Goal: Task Accomplishment & Management: Complete application form

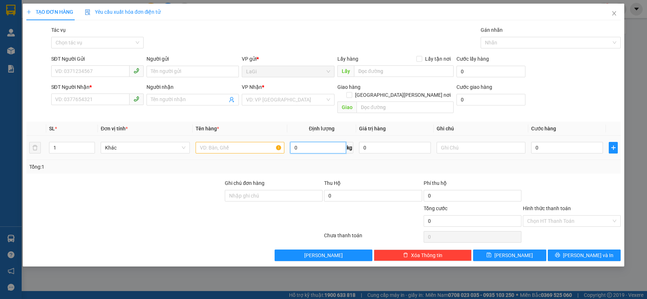
click at [334, 142] on input "0" at bounding box center [318, 148] width 56 height 12
type input "19.5"
click at [65, 69] on input "SĐT Người Gửi" at bounding box center [90, 71] width 78 height 12
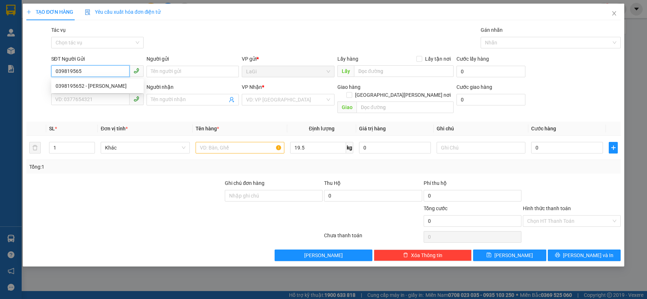
type input "0398195652"
click at [69, 91] on div "0398195652 - [PERSON_NAME]" at bounding box center [97, 86] width 92 height 12
type input "thủy"
type input "0385018277"
type input "Ngân"
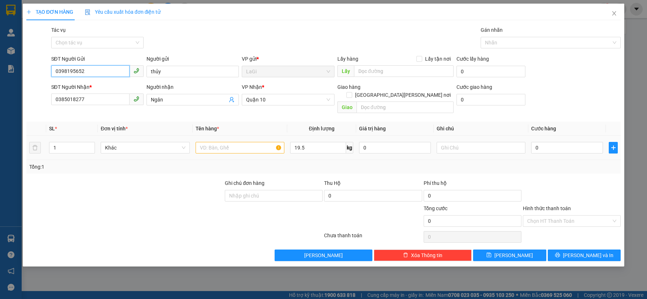
type input "0398195652"
click at [222, 142] on input "text" at bounding box center [240, 148] width 89 height 12
type input "t - đồ ăn"
click at [555, 142] on input "0" at bounding box center [567, 148] width 72 height 12
type input "6"
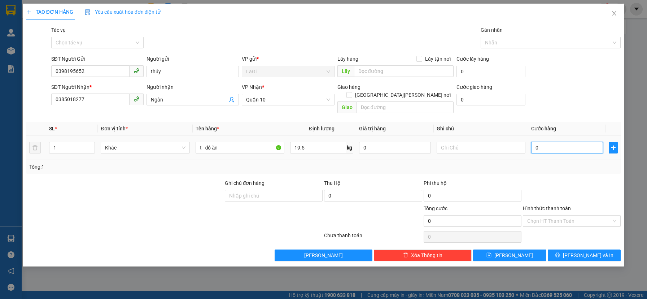
type input "6"
type input "60"
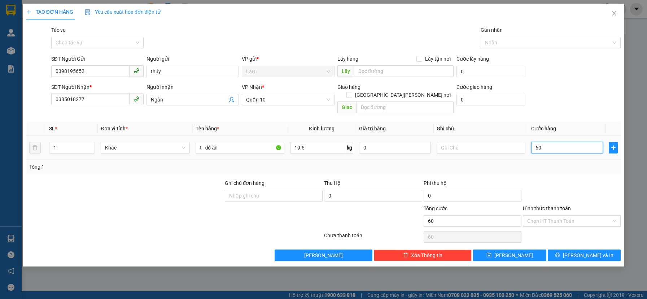
type input "600"
type input "6.000"
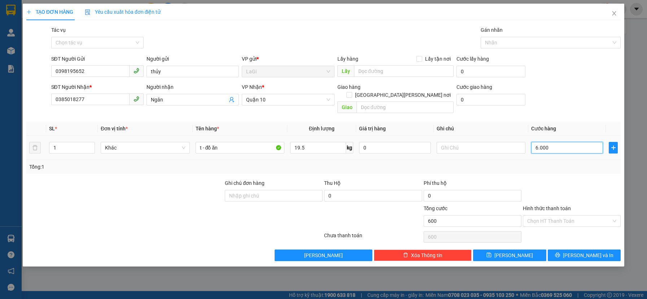
type input "6.000"
type input "60.000"
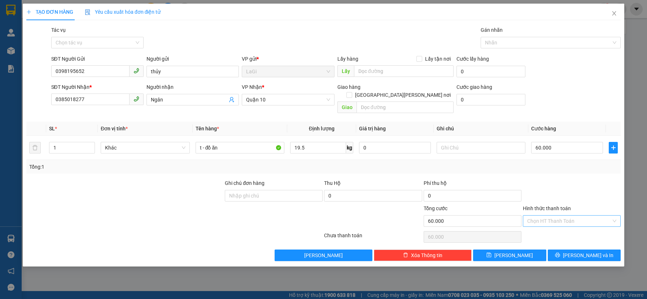
click at [543, 216] on input "Hình thức thanh toán" at bounding box center [569, 221] width 84 height 11
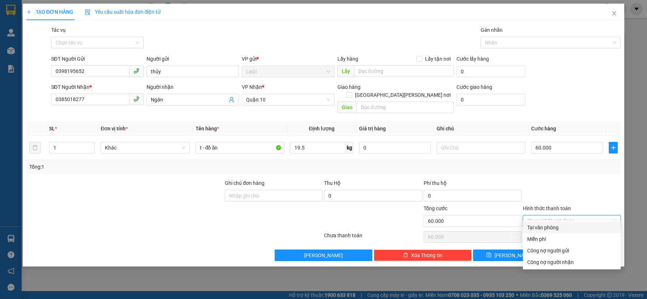
click at [548, 226] on div "Tại văn phòng" at bounding box center [571, 227] width 89 height 8
type input "0"
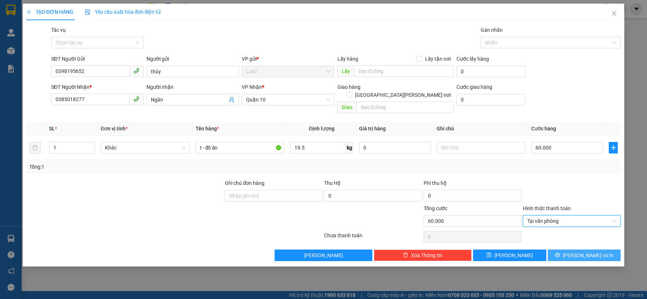
click at [582, 251] on span "[PERSON_NAME] và In" at bounding box center [588, 255] width 51 height 8
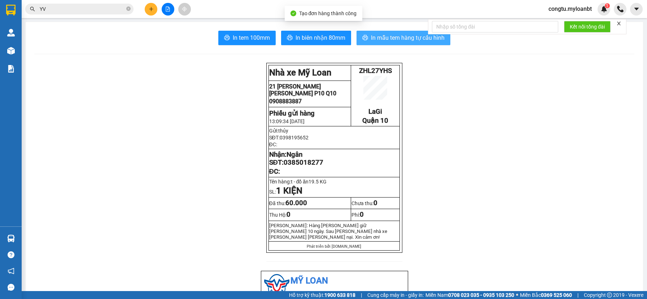
click at [381, 35] on span "In mẫu tem hàng tự cấu hình" at bounding box center [408, 37] width 74 height 9
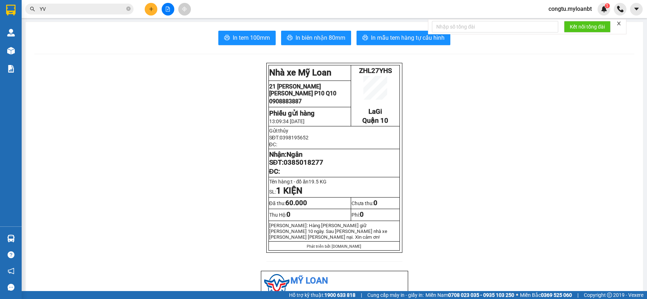
click at [115, 12] on input "YV" at bounding box center [82, 9] width 85 height 8
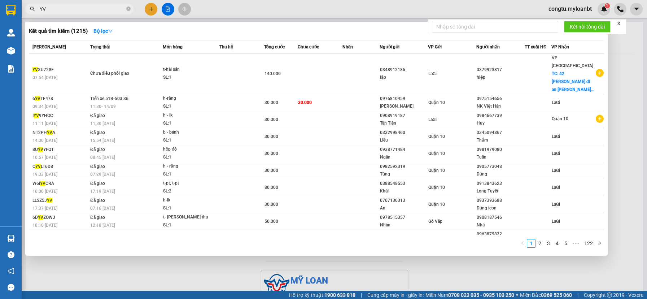
click at [115, 12] on input "YV" at bounding box center [82, 9] width 85 height 8
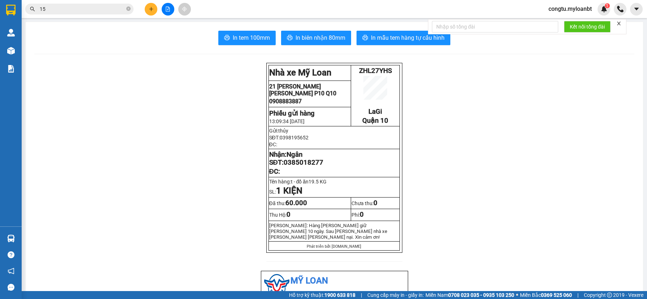
type input "1"
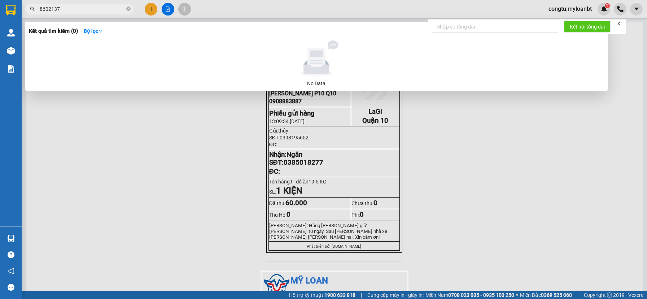
click at [40, 9] on input "8602137" at bounding box center [82, 9] width 85 height 8
click at [74, 9] on input "0978602137" at bounding box center [82, 9] width 85 height 8
type input "0"
type input "0378021529"
click at [128, 11] on icon "close-circle" at bounding box center [128, 8] width 4 height 4
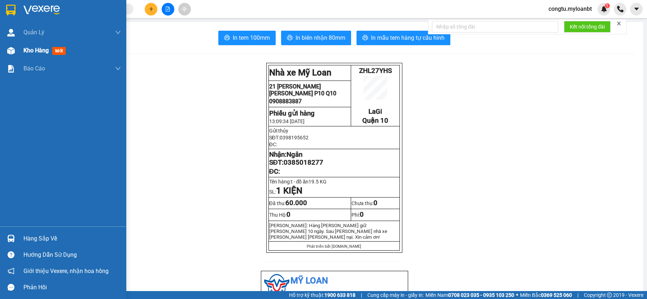
click at [40, 52] on span "Kho hàng" at bounding box center [35, 50] width 25 height 7
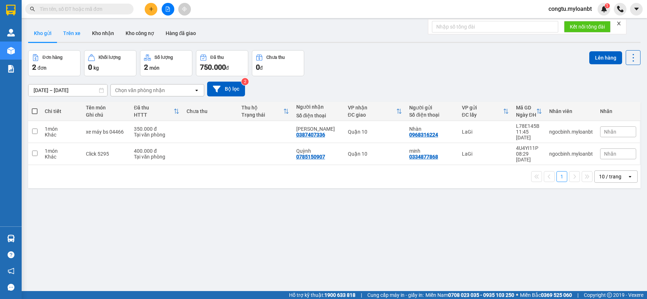
click at [78, 33] on button "Trên xe" at bounding box center [71, 33] width 29 height 17
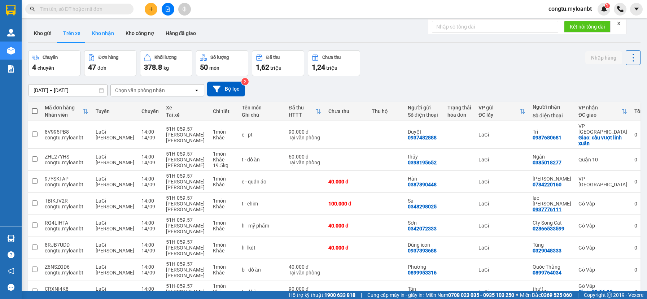
click at [105, 31] on button "Kho nhận" at bounding box center [103, 33] width 34 height 17
type input "[DATE] – [DATE]"
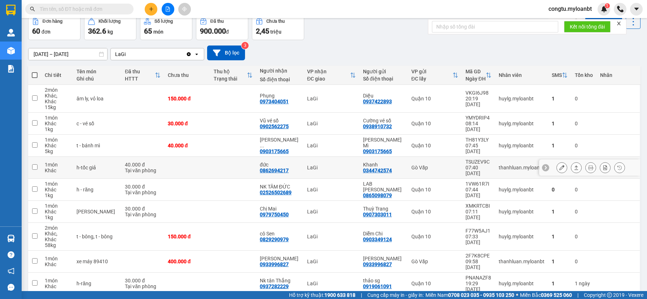
scroll to position [62, 0]
